Goal: Transaction & Acquisition: Purchase product/service

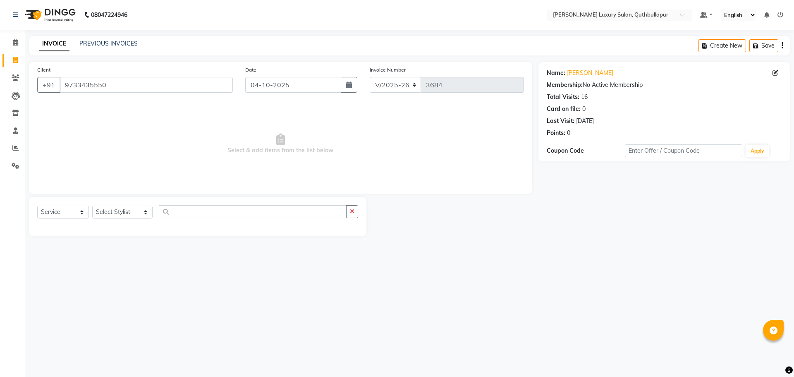
select select "5816"
select select "service"
click at [133, 74] on div "Client +91 9733435550" at bounding box center [135, 82] width 208 height 34
click at [124, 83] on input "9733435550" at bounding box center [146, 85] width 173 height 16
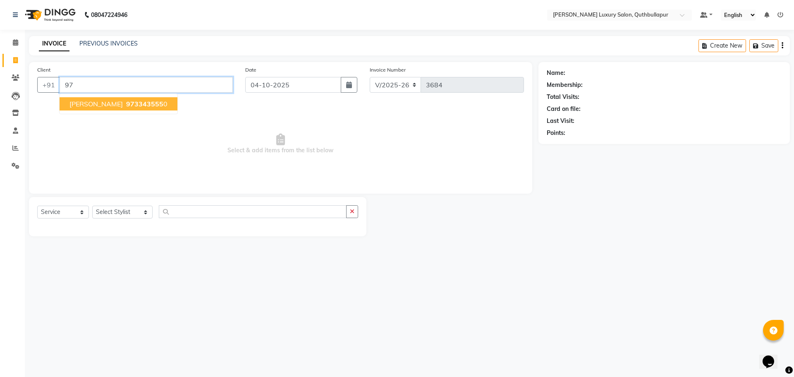
type input "9"
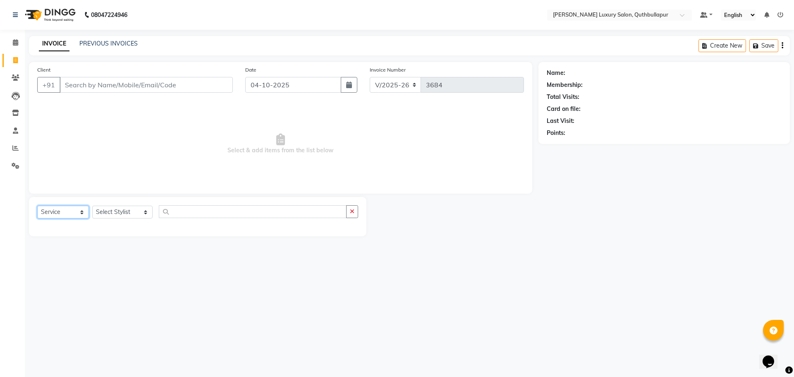
click at [60, 214] on select "Select Service Product Membership Package Voucher Prepaid Gift Card" at bounding box center [63, 211] width 52 height 13
click at [37, 205] on select "Select Service Product Membership Package Voucher Prepaid Gift Card" at bounding box center [63, 211] width 52 height 13
click at [161, 212] on input "text" at bounding box center [253, 211] width 188 height 13
click at [136, 84] on input "Client" at bounding box center [146, 85] width 173 height 16
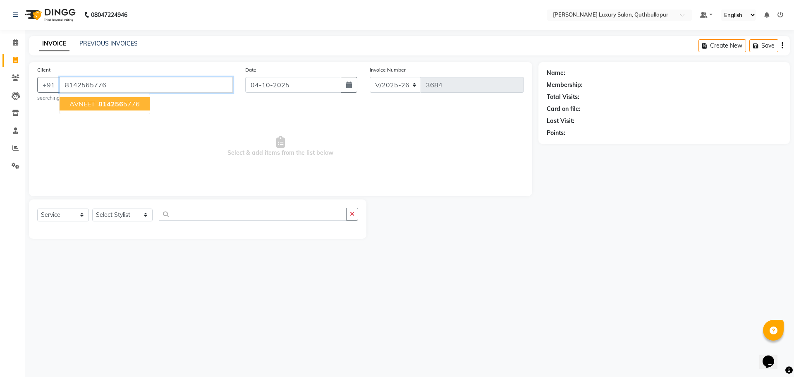
type input "8142565776"
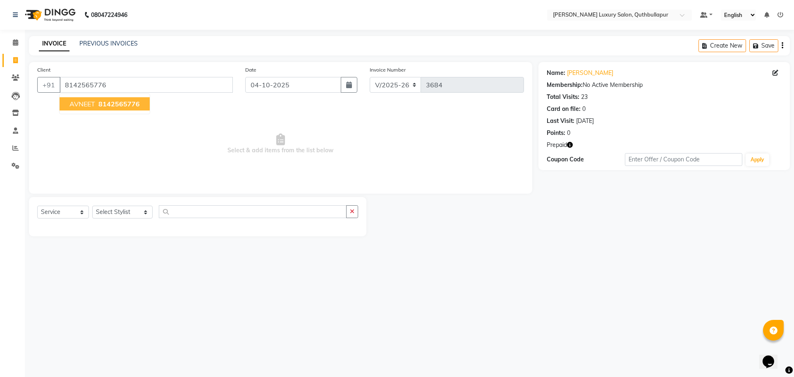
click at [119, 104] on span "8142565776" at bounding box center [118, 104] width 41 height 8
click at [171, 214] on input "text" at bounding box center [253, 211] width 188 height 13
click at [146, 85] on input "8142565776" at bounding box center [146, 85] width 173 height 16
click at [125, 86] on input "8142565776" at bounding box center [146, 85] width 173 height 16
click at [566, 144] on span "Prepaid" at bounding box center [556, 145] width 20 height 9
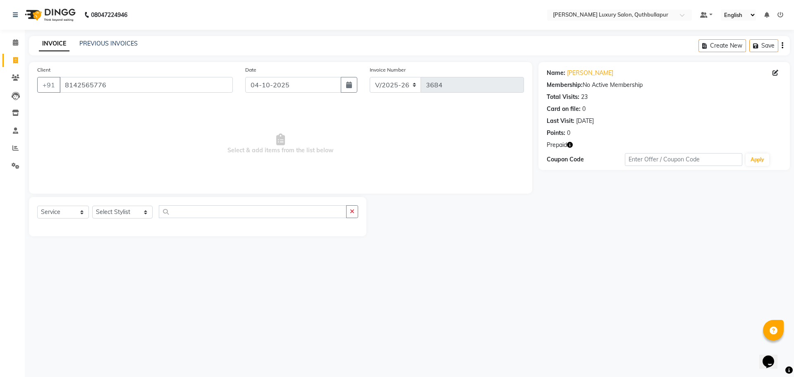
click at [566, 148] on span "Prepaid" at bounding box center [556, 145] width 20 height 9
click at [570, 144] on icon "button" at bounding box center [570, 145] width 6 height 6
click at [114, 210] on select "Select Stylist AADIL SHAKE AHON ALI ARAVIND ARHAN ARHAN ARIF ARIF KPHB ARMAAN a…" at bounding box center [122, 211] width 60 height 13
select select "79363"
click at [92, 205] on select "Select Stylist AADIL SHAKE AHON ALI ARAVIND ARHAN ARHAN ARIF ARIF KPHB ARMAAN a…" at bounding box center [122, 211] width 60 height 13
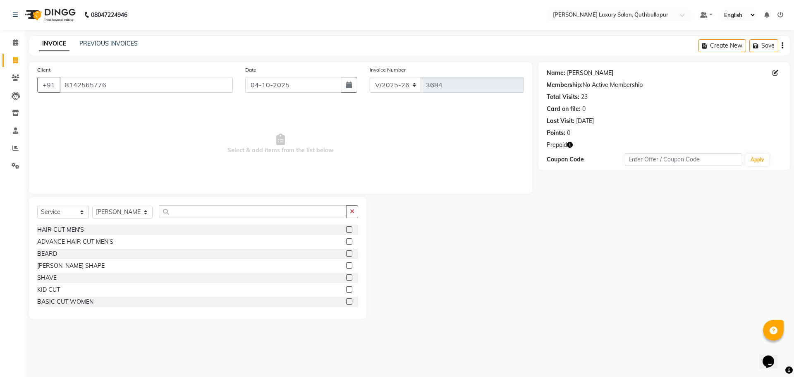
click at [580, 73] on link "Avneet" at bounding box center [590, 73] width 46 height 9
click at [170, 213] on input "text" at bounding box center [253, 211] width 188 height 13
click at [175, 217] on input "text" at bounding box center [253, 211] width 188 height 13
click at [54, 253] on div "BEARD" at bounding box center [47, 253] width 20 height 9
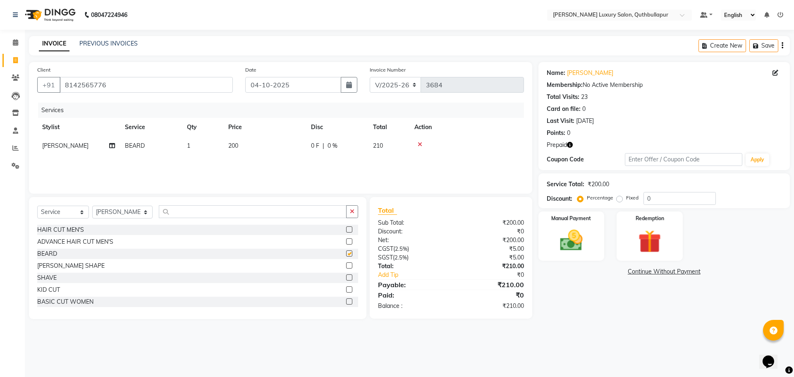
checkbox input "false"
click at [256, 213] on input "text" at bounding box center [253, 211] width 188 height 13
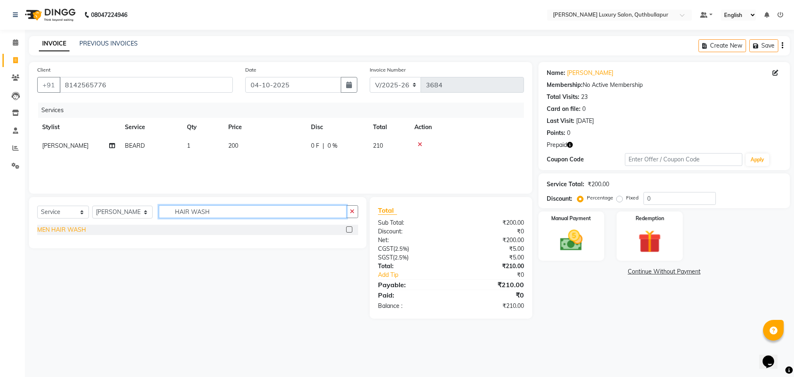
type input "HAIR WASH"
click at [56, 228] on div "MEN HAIR WASH" at bounding box center [61, 229] width 49 height 9
checkbox input "false"
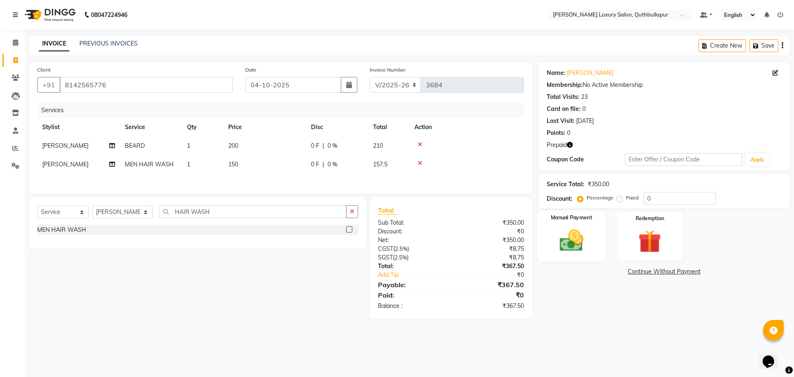
click at [573, 248] on img at bounding box center [571, 240] width 38 height 27
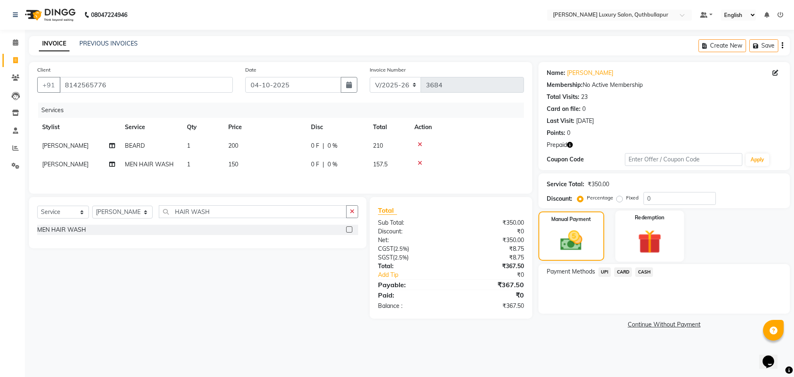
click at [650, 229] on img at bounding box center [649, 241] width 38 height 29
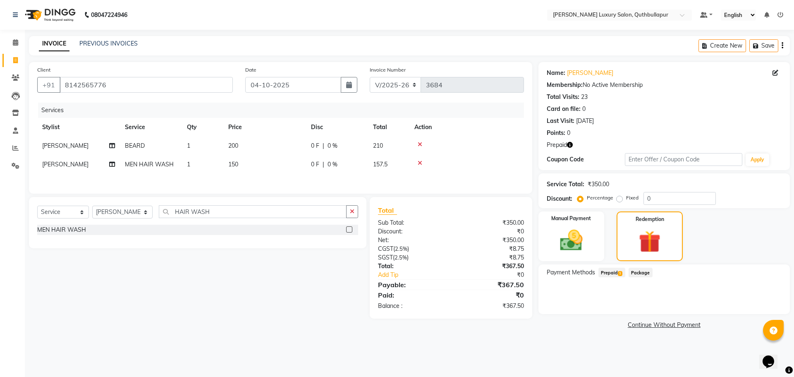
click at [621, 275] on span "1" at bounding box center [620, 273] width 5 height 5
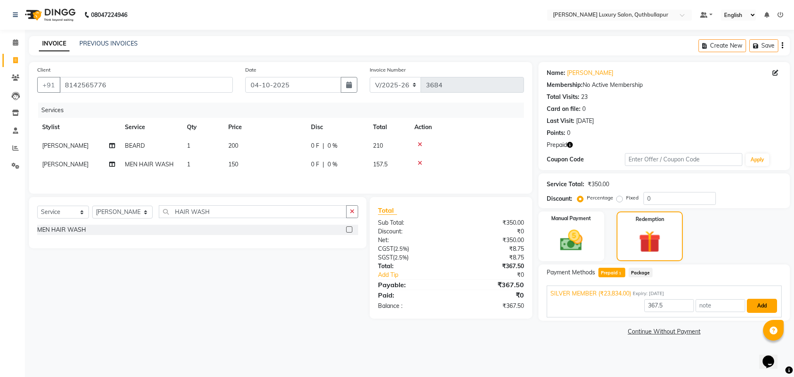
click at [761, 308] on button "Add" at bounding box center [762, 305] width 30 height 14
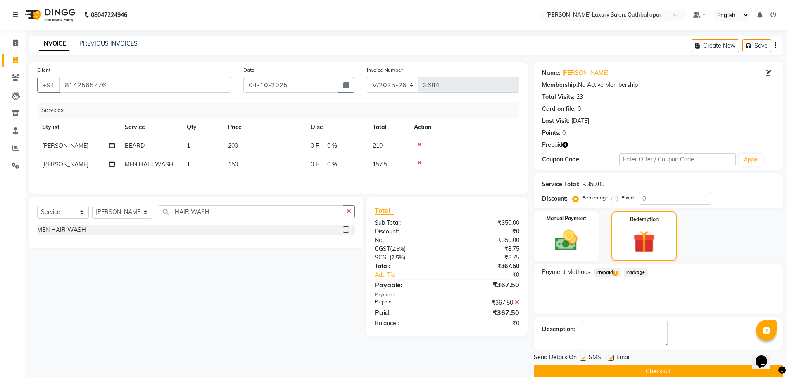
click at [685, 375] on button "Checkout" at bounding box center [658, 371] width 249 height 13
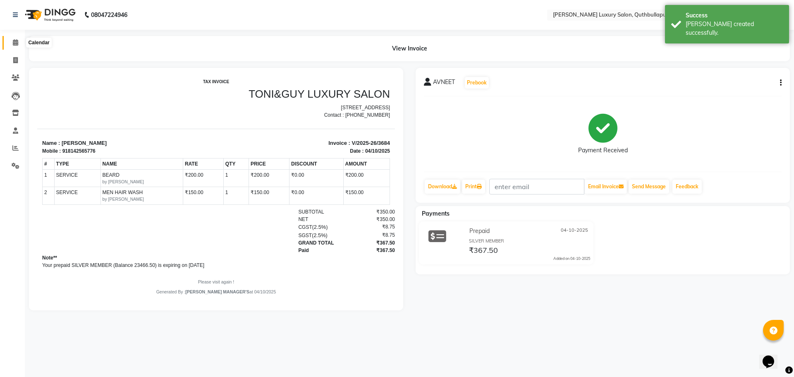
click at [10, 46] on span at bounding box center [15, 43] width 14 height 10
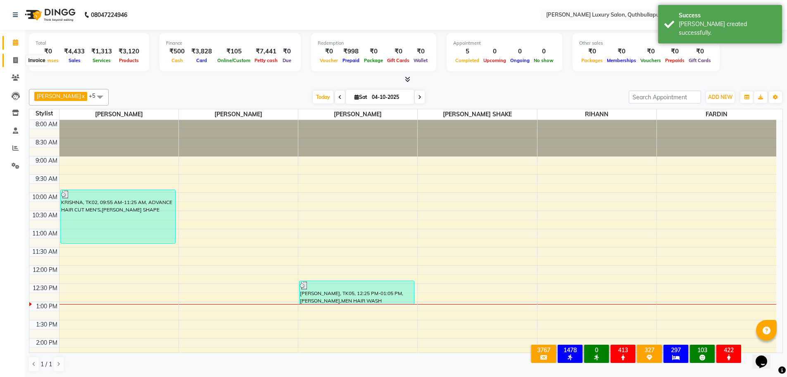
click at [19, 62] on span at bounding box center [15, 61] width 14 height 10
select select "service"
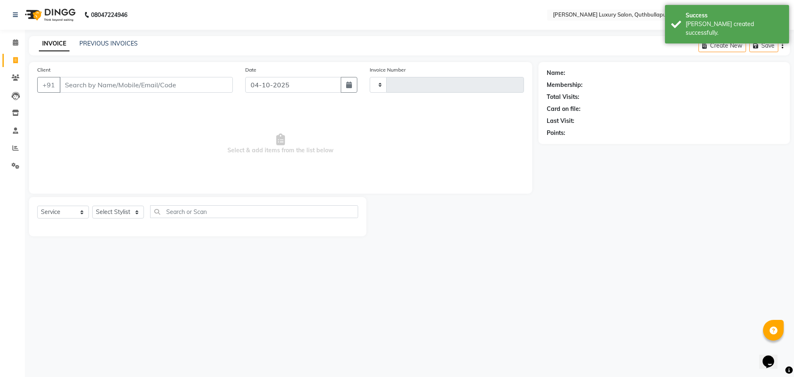
type input "3685"
select select "5816"
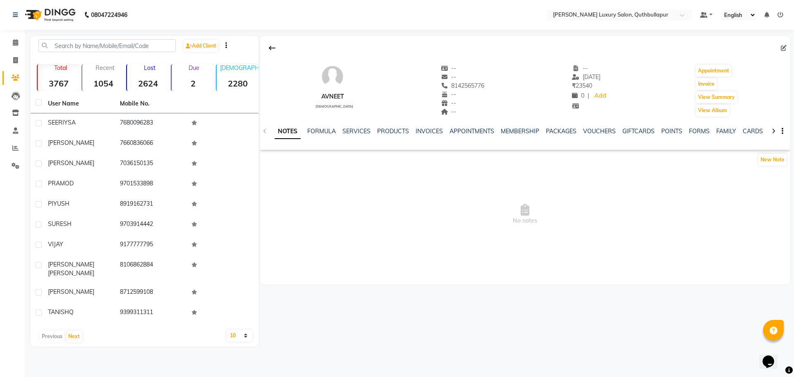
click at [356, 136] on div "NOTES FORMULA SERVICES PRODUCTS INVOICES APPOINTMENTS MEMBERSHIP PACKAGES VOUCH…" at bounding box center [514, 134] width 481 height 15
click at [358, 125] on div "NOTES FORMULA SERVICES PRODUCTS INVOICES APPOINTMENTS MEMBERSHIP PACKAGES VOUCH…" at bounding box center [525, 131] width 530 height 29
click at [361, 134] on link "SERVICES" at bounding box center [356, 130] width 28 height 7
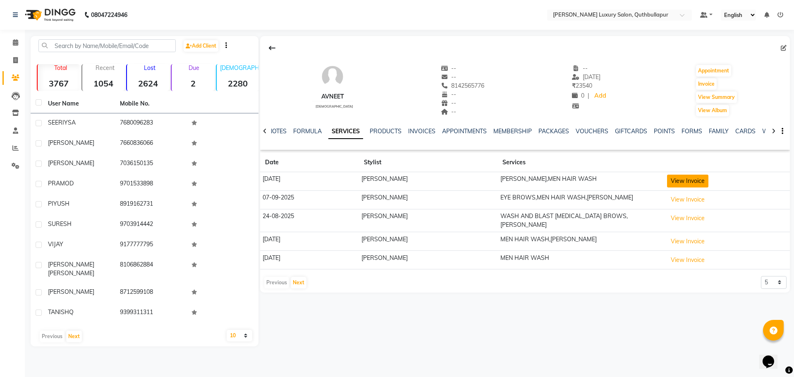
click at [687, 181] on button "View Invoice" at bounding box center [687, 180] width 41 height 13
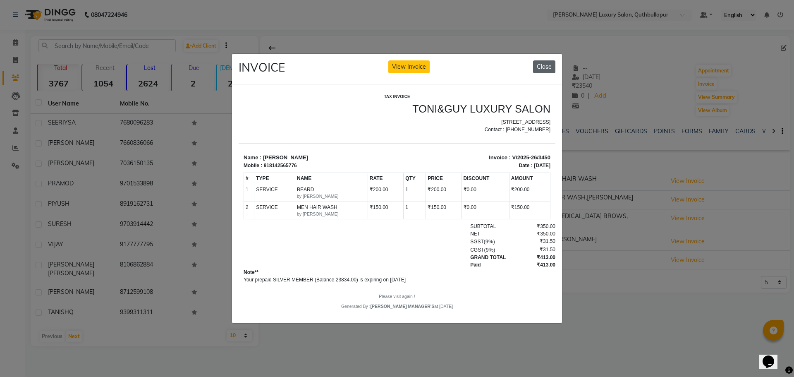
click at [544, 62] on button "Close" at bounding box center [544, 66] width 22 height 13
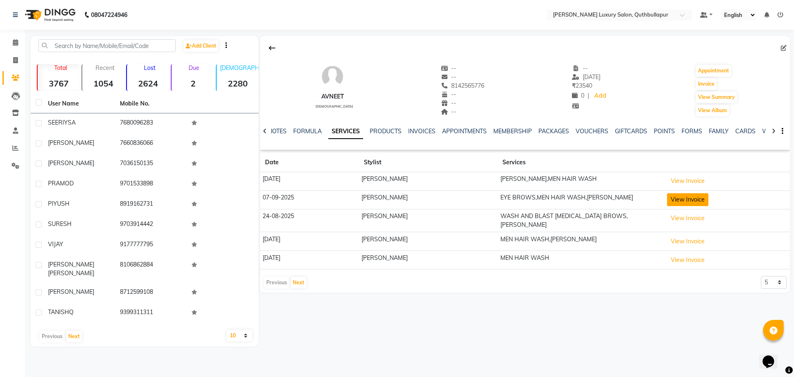
click at [678, 203] on button "View Invoice" at bounding box center [687, 199] width 41 height 13
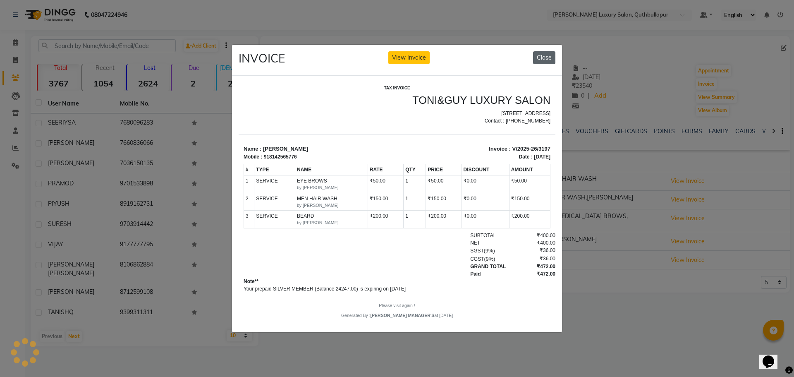
click at [547, 55] on button "Close" at bounding box center [544, 57] width 22 height 13
